Goal: Information Seeking & Learning: Learn about a topic

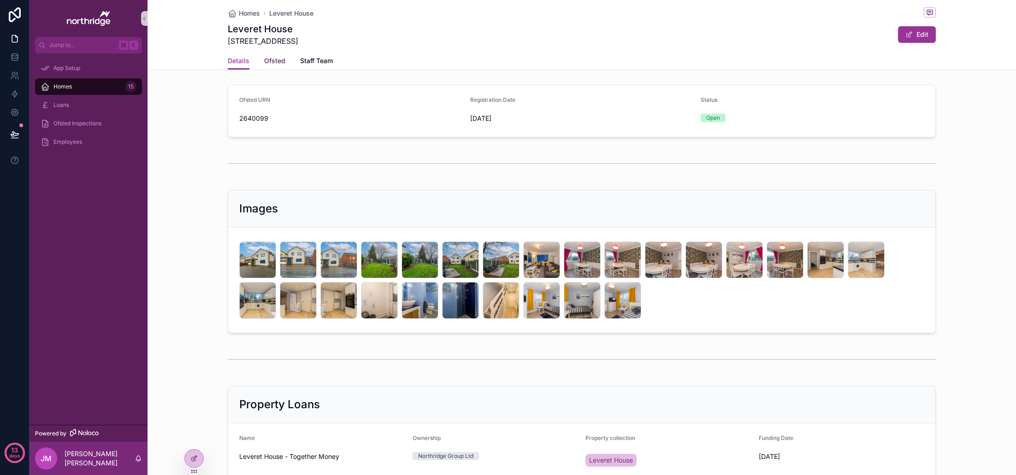
click at [275, 64] on span "Ofsted" at bounding box center [274, 60] width 21 height 9
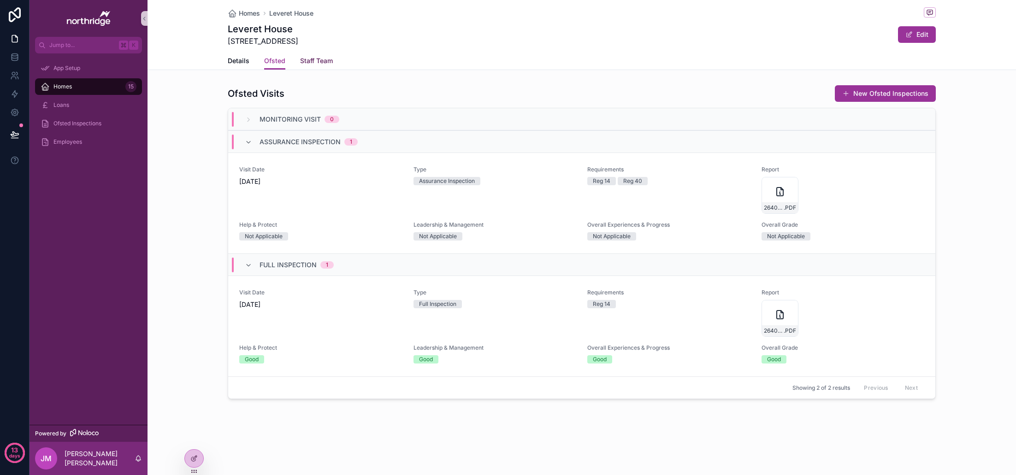
click at [311, 63] on span "Staff Team" at bounding box center [316, 60] width 33 height 9
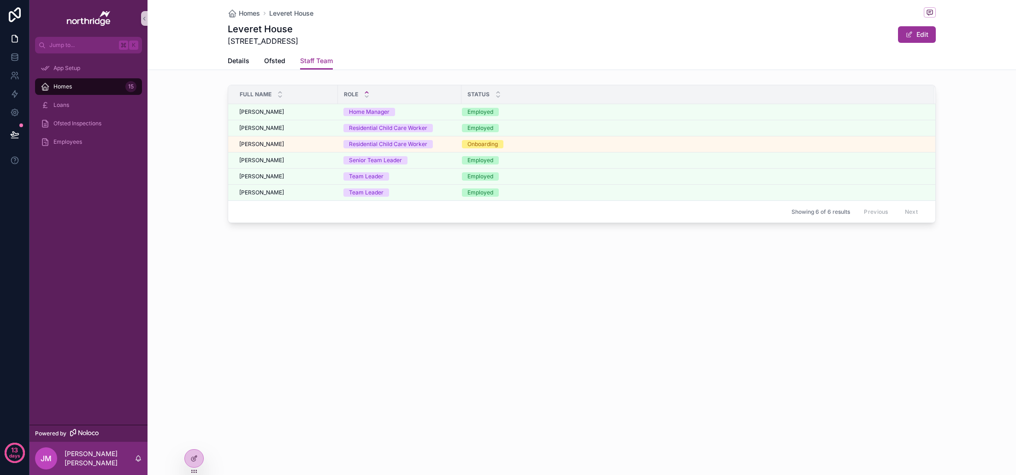
click at [218, 97] on div "Full Name Role Status [PERSON_NAME] [PERSON_NAME] Home Manager Employed [PERSON…" at bounding box center [582, 155] width 869 height 149
click at [217, 94] on div "Full Name Role Status [PERSON_NAME] [PERSON_NAME] Home Manager Employed [PERSON…" at bounding box center [582, 155] width 869 height 149
click at [171, 222] on div "Full Name Role Status [PERSON_NAME] [PERSON_NAME] Home Manager Employed [PERSON…" at bounding box center [582, 155] width 869 height 149
click at [328, 77] on div "Homes [GEOGRAPHIC_DATA] [GEOGRAPHIC_DATA] [STREET_ADDRESS] Edit Staff Team Deta…" at bounding box center [582, 145] width 869 height 290
click at [280, 61] on span "Ofsted" at bounding box center [274, 60] width 21 height 9
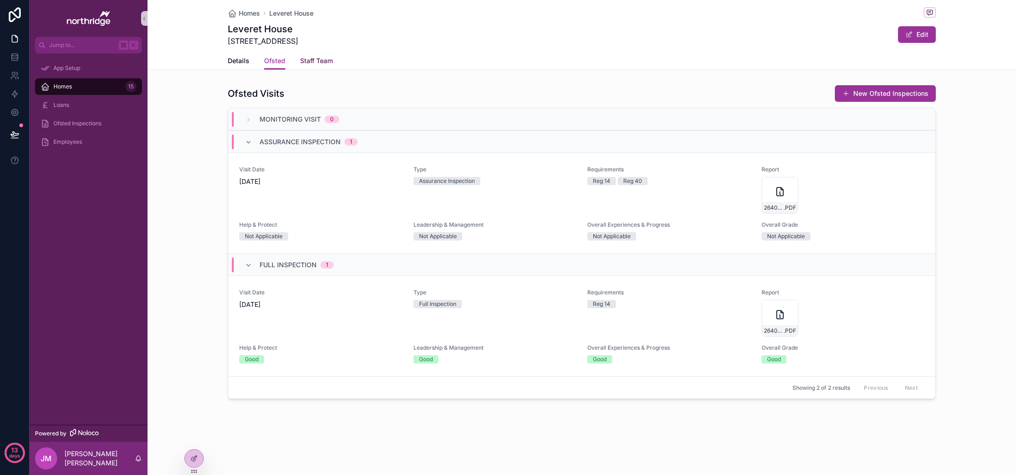
click at [328, 64] on span "Staff Team" at bounding box center [316, 60] width 33 height 9
